Goal: Task Accomplishment & Management: Manage account settings

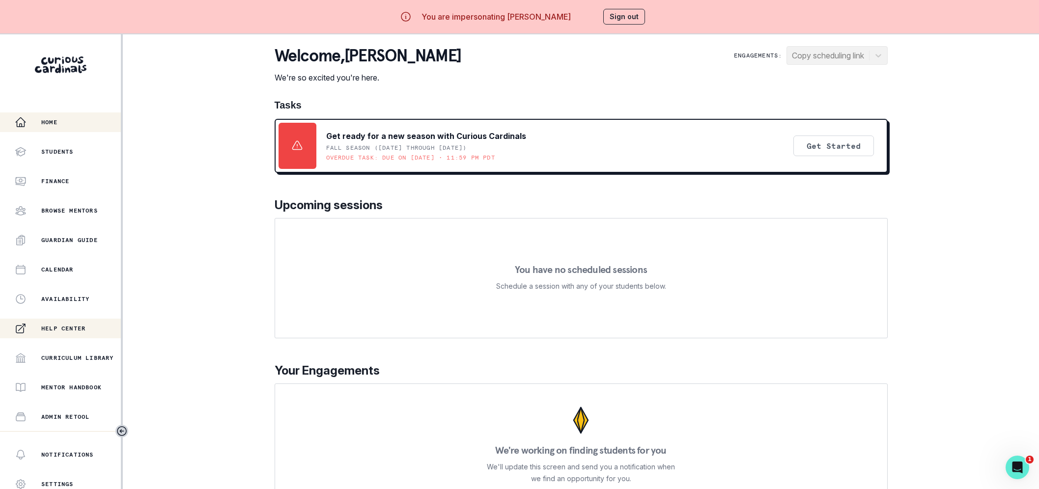
scroll to position [102, 0]
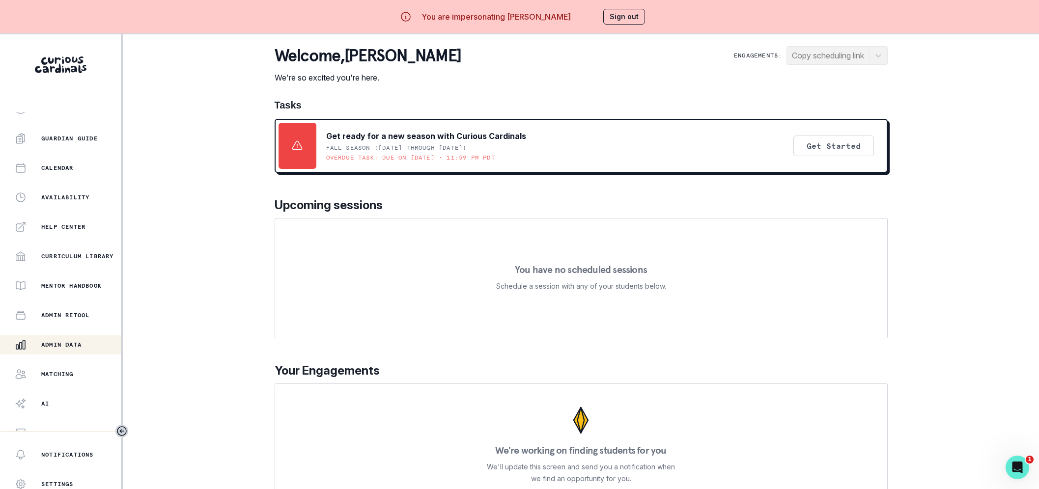
click at [61, 350] on button "Admin Data" at bounding box center [60, 345] width 121 height 20
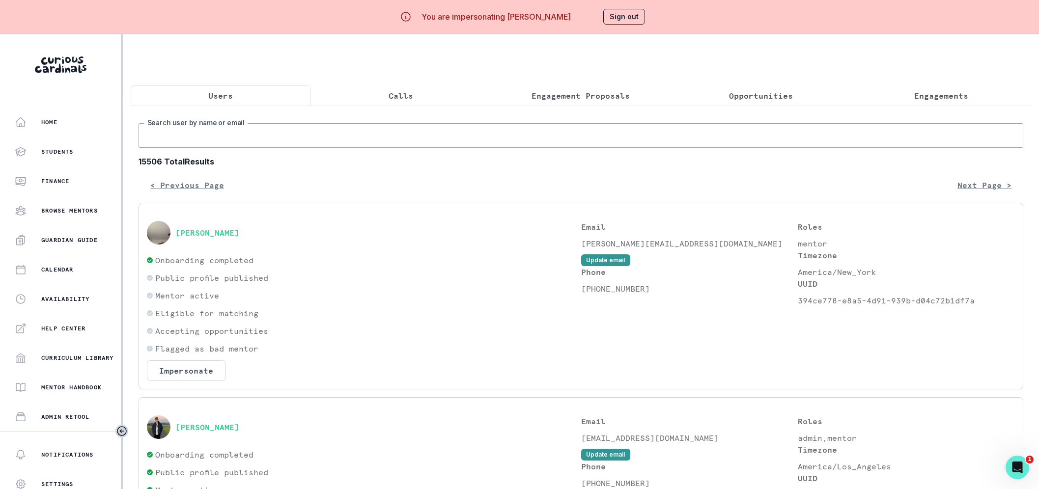
click at [305, 145] on input "Search user by name or email" at bounding box center [581, 135] width 885 height 25
type input "[PERSON_NAME]"
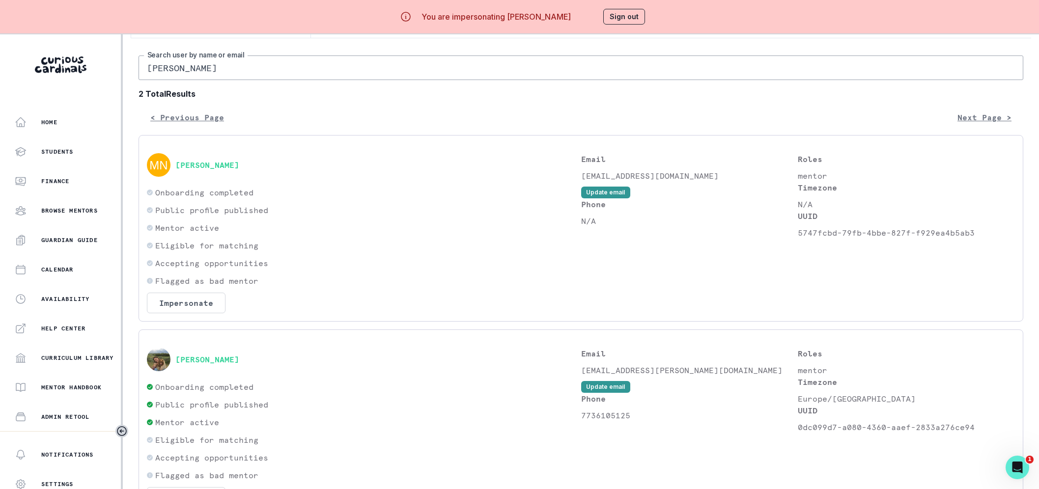
scroll to position [106, 0]
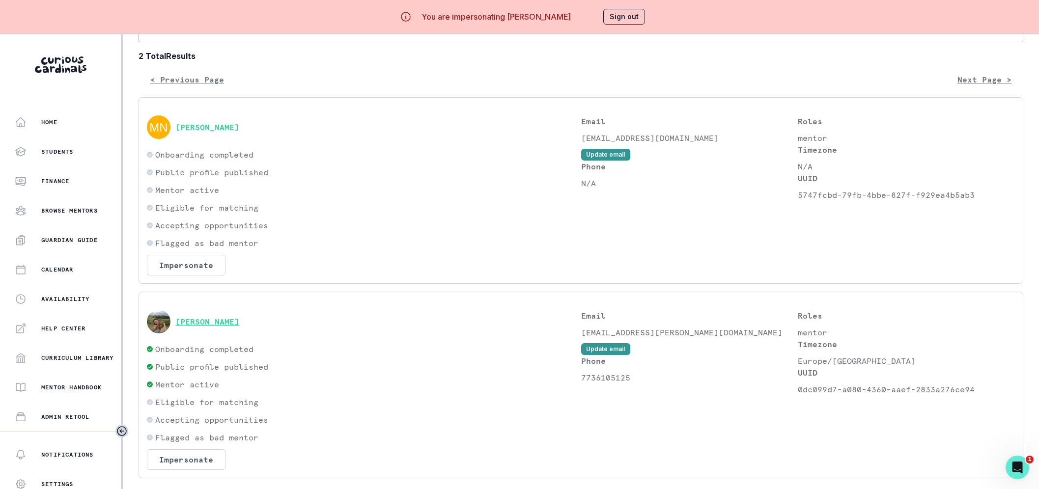
click at [201, 327] on button "[PERSON_NAME]" at bounding box center [207, 322] width 64 height 10
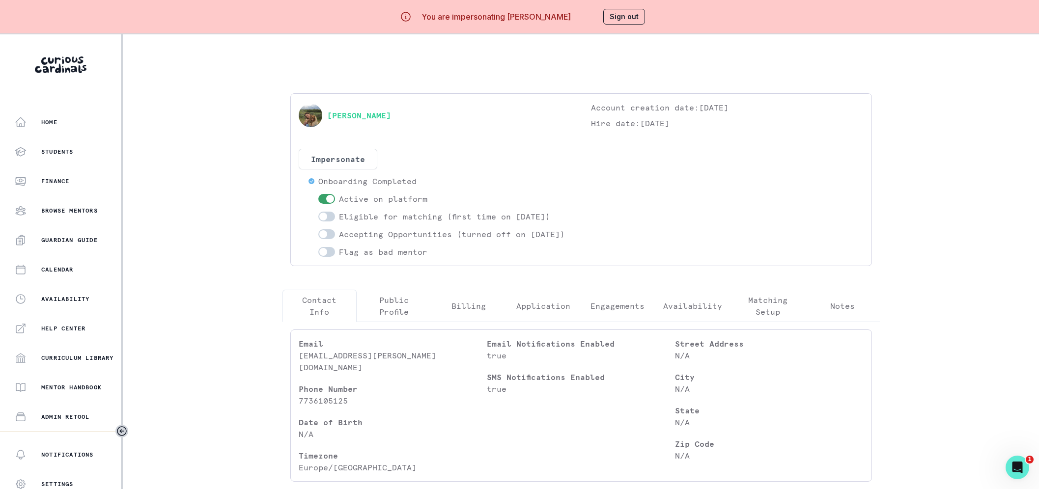
click at [327, 217] on span at bounding box center [323, 217] width 8 height 8
click at [318, 212] on input "checkbox" at bounding box center [318, 211] width 0 height 0
checkbox input "true"
click at [332, 238] on span at bounding box center [326, 234] width 17 height 10
click at [318, 229] on input "checkbox" at bounding box center [318, 229] width 0 height 0
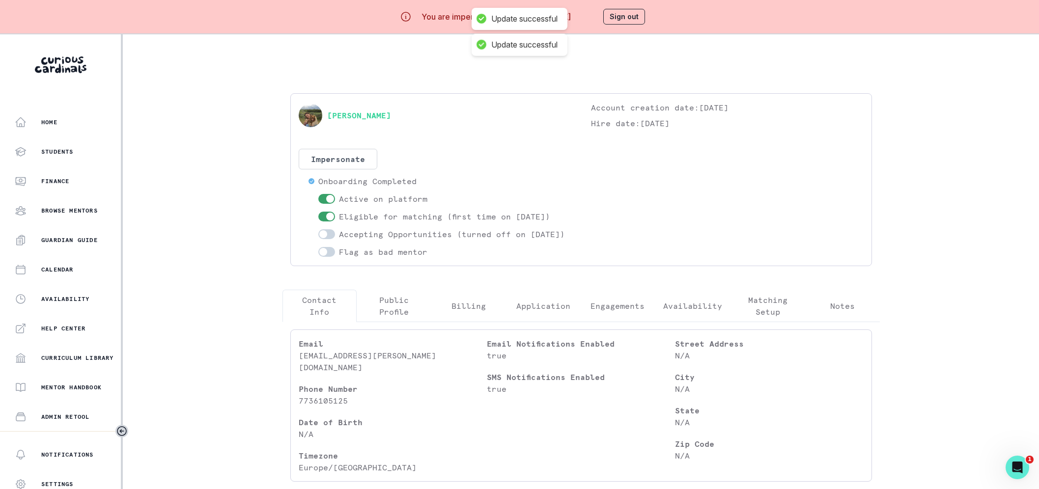
checkbox input "true"
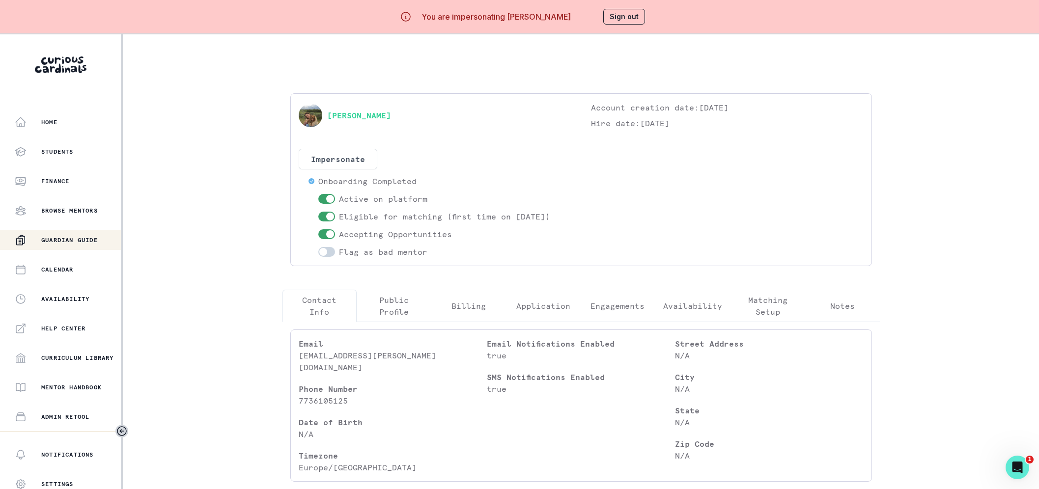
scroll to position [102, 0]
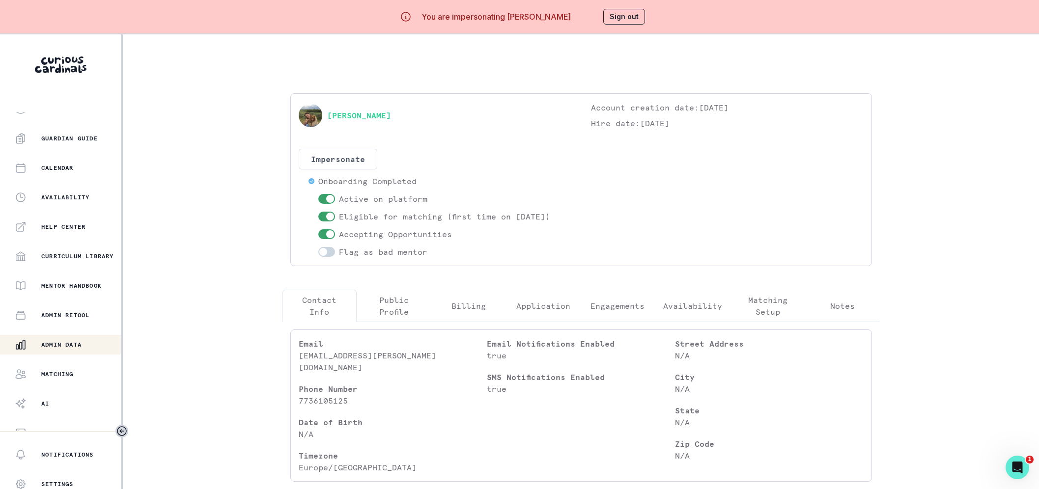
click at [55, 336] on button "Admin Data" at bounding box center [61, 345] width 123 height 20
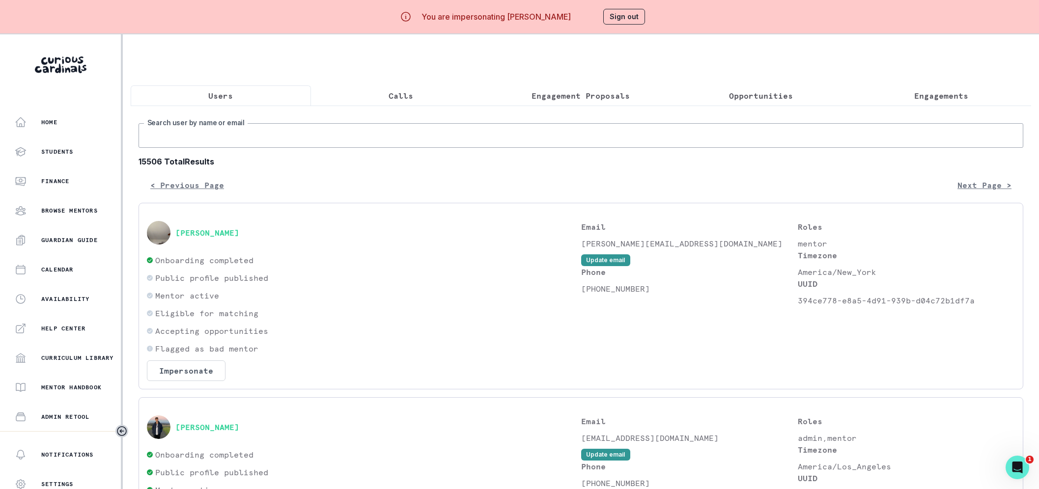
click at [281, 146] on input "Search user by name or email" at bounding box center [581, 135] width 885 height 25
paste input "[PERSON_NAME]"
type input "[PERSON_NAME]"
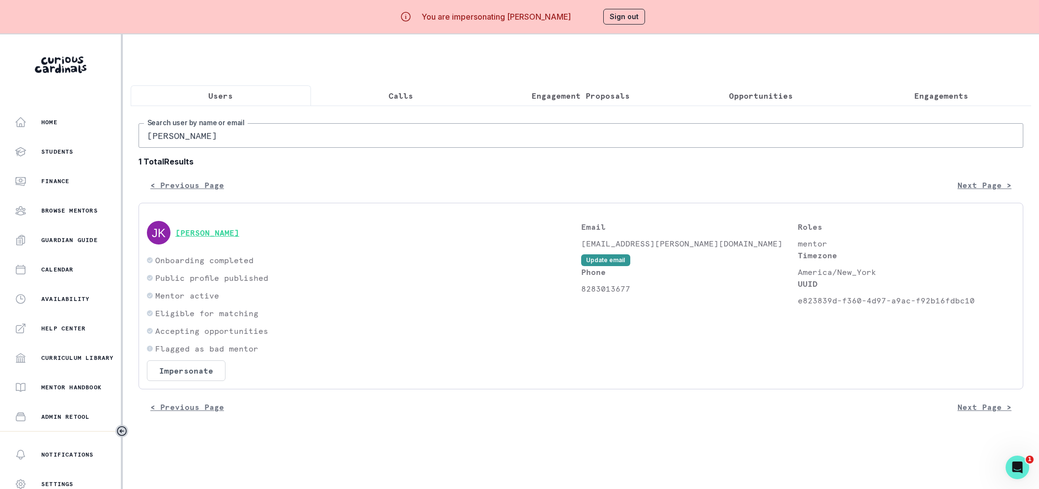
click at [218, 238] on button "[PERSON_NAME]" at bounding box center [207, 233] width 64 height 10
